Goal: Information Seeking & Learning: Learn about a topic

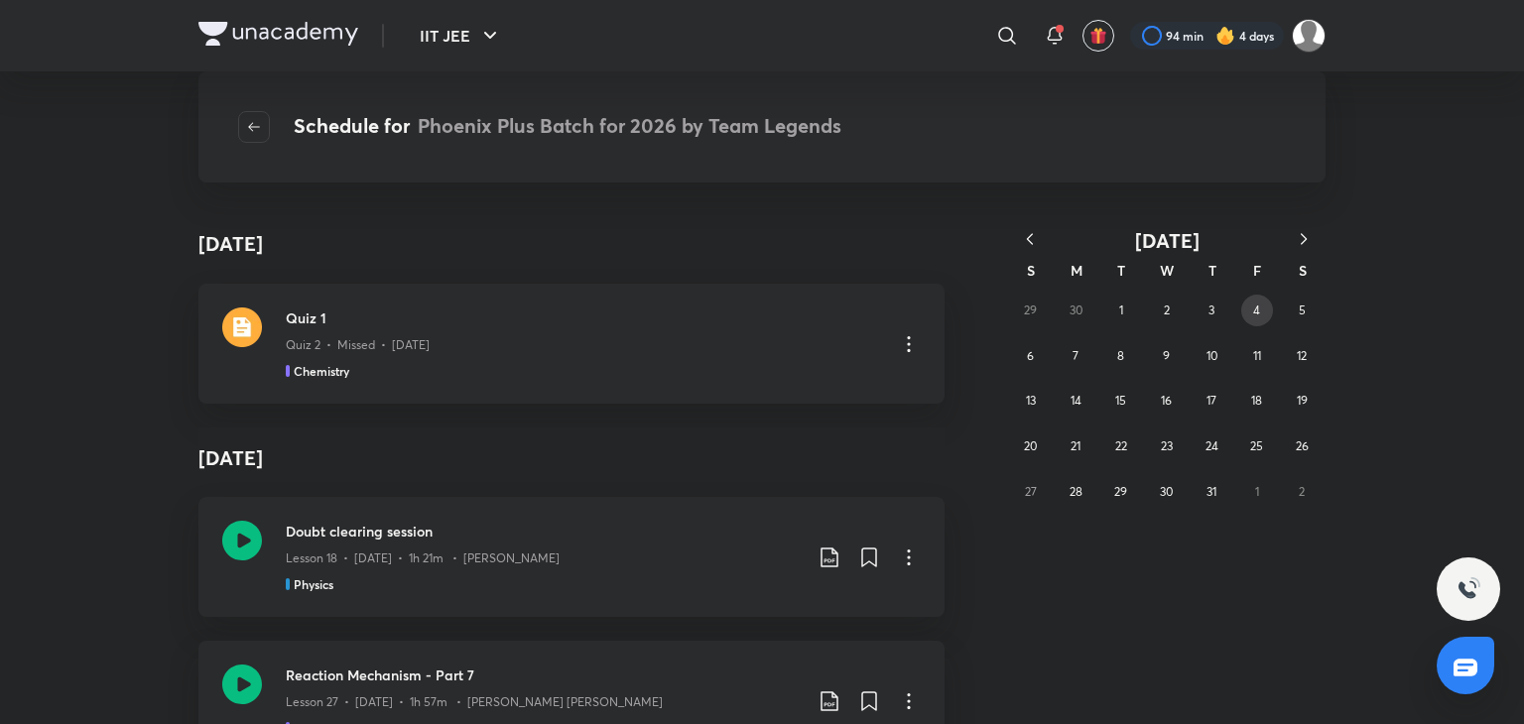
click at [1261, 301] on button "4" at bounding box center [1257, 311] width 32 height 32
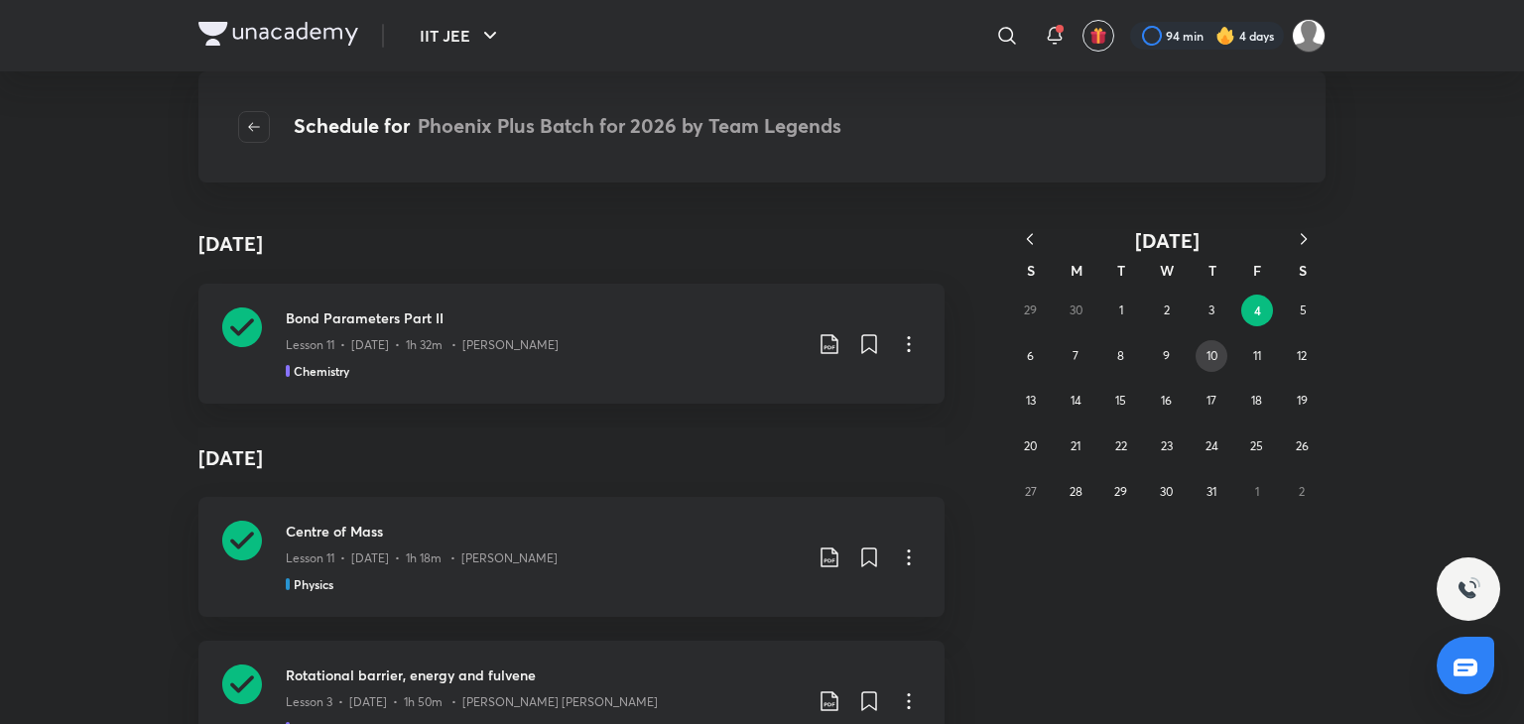
click at [1202, 359] on button "10" at bounding box center [1211, 356] width 32 height 32
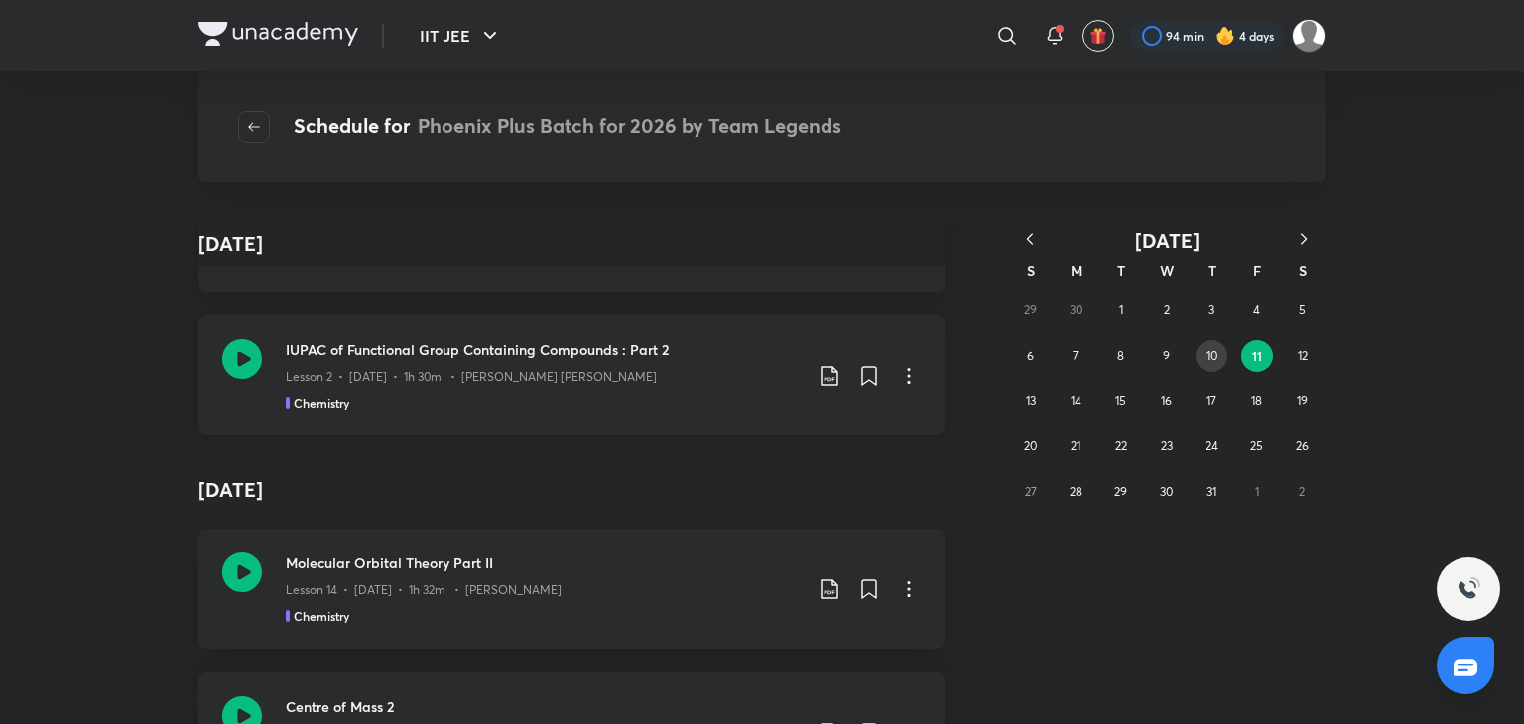
scroll to position [2901, 0]
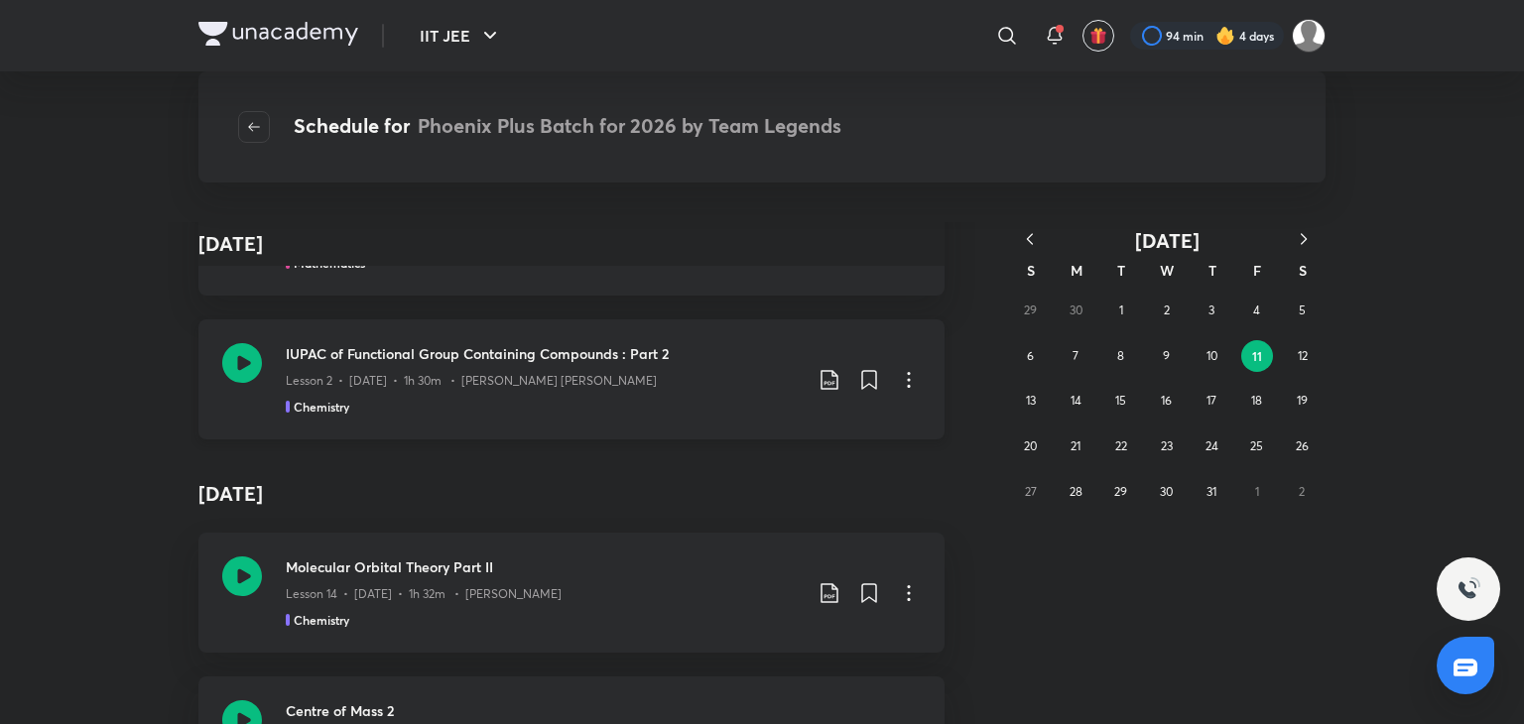
click at [222, 358] on icon at bounding box center [242, 363] width 40 height 40
